Goal: Navigation & Orientation: Go to known website

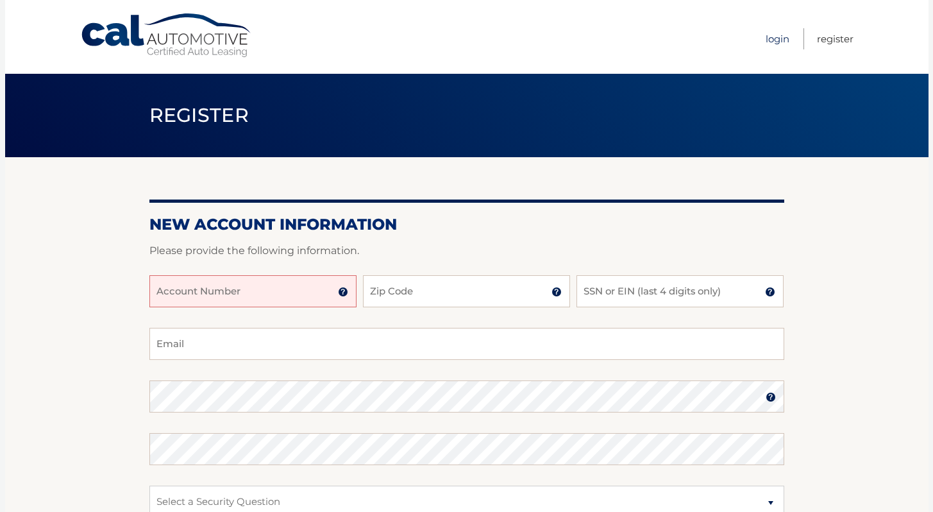
click at [786, 38] on link "Login" at bounding box center [777, 38] width 24 height 21
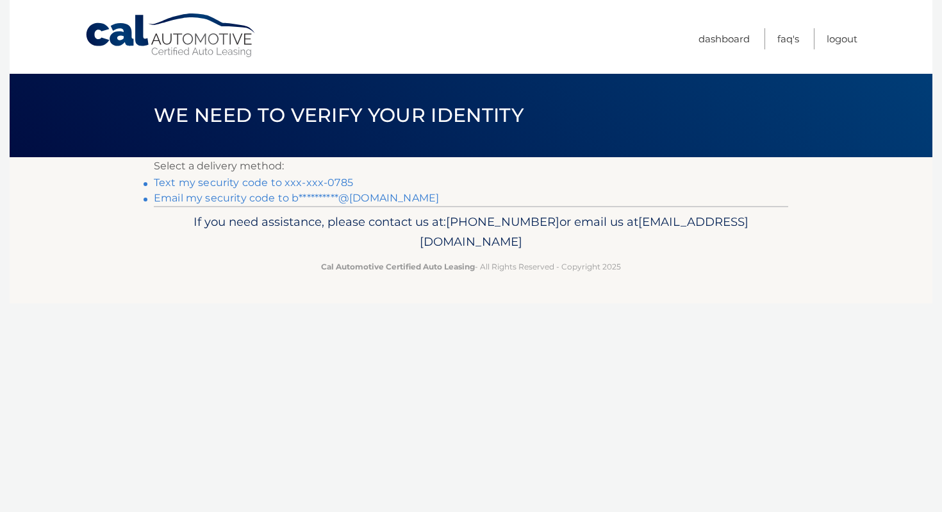
click at [231, 179] on link "Text my security code to xxx-xxx-0785" at bounding box center [253, 182] width 199 height 12
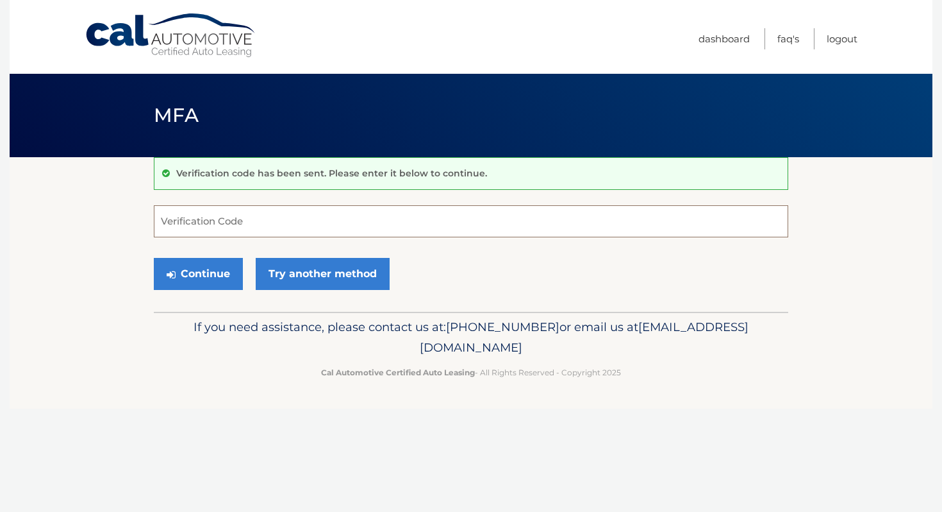
click at [201, 220] on input "Verification Code" at bounding box center [471, 221] width 635 height 32
click at [313, 274] on link "Try another method" at bounding box center [323, 274] width 134 height 32
click at [188, 229] on input "Verification Code" at bounding box center [471, 221] width 635 height 32
click at [228, 228] on input "Verification Code" at bounding box center [471, 221] width 635 height 32
type input "148566"
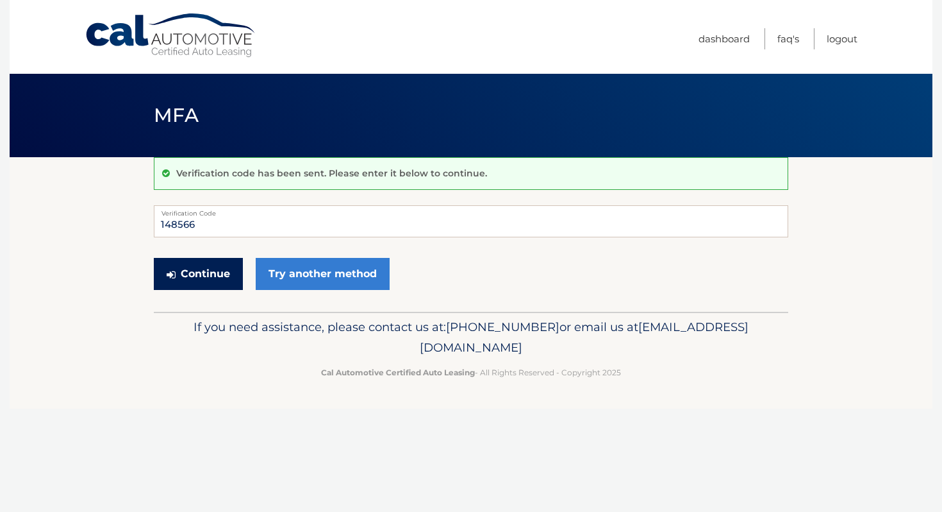
click at [206, 271] on button "Continue" at bounding box center [198, 274] width 89 height 32
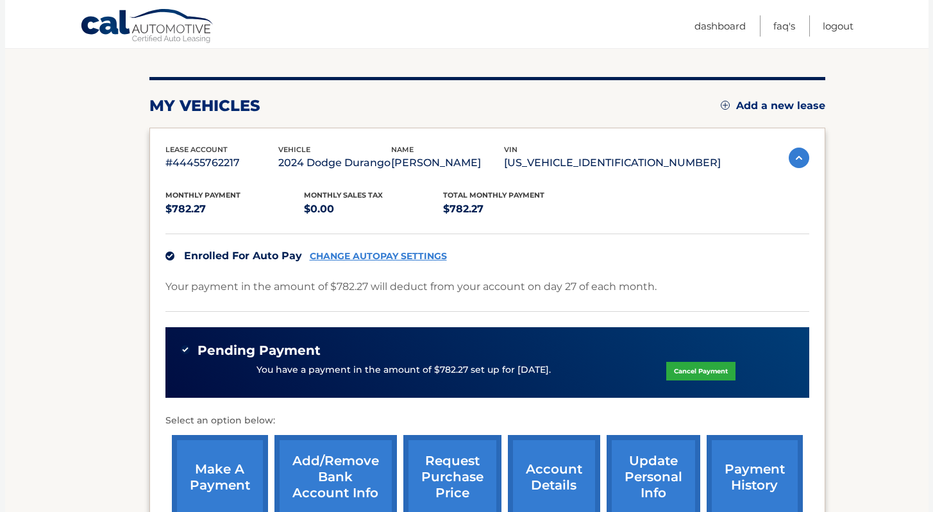
scroll to position [141, 0]
